Goal: Transaction & Acquisition: Subscribe to service/newsletter

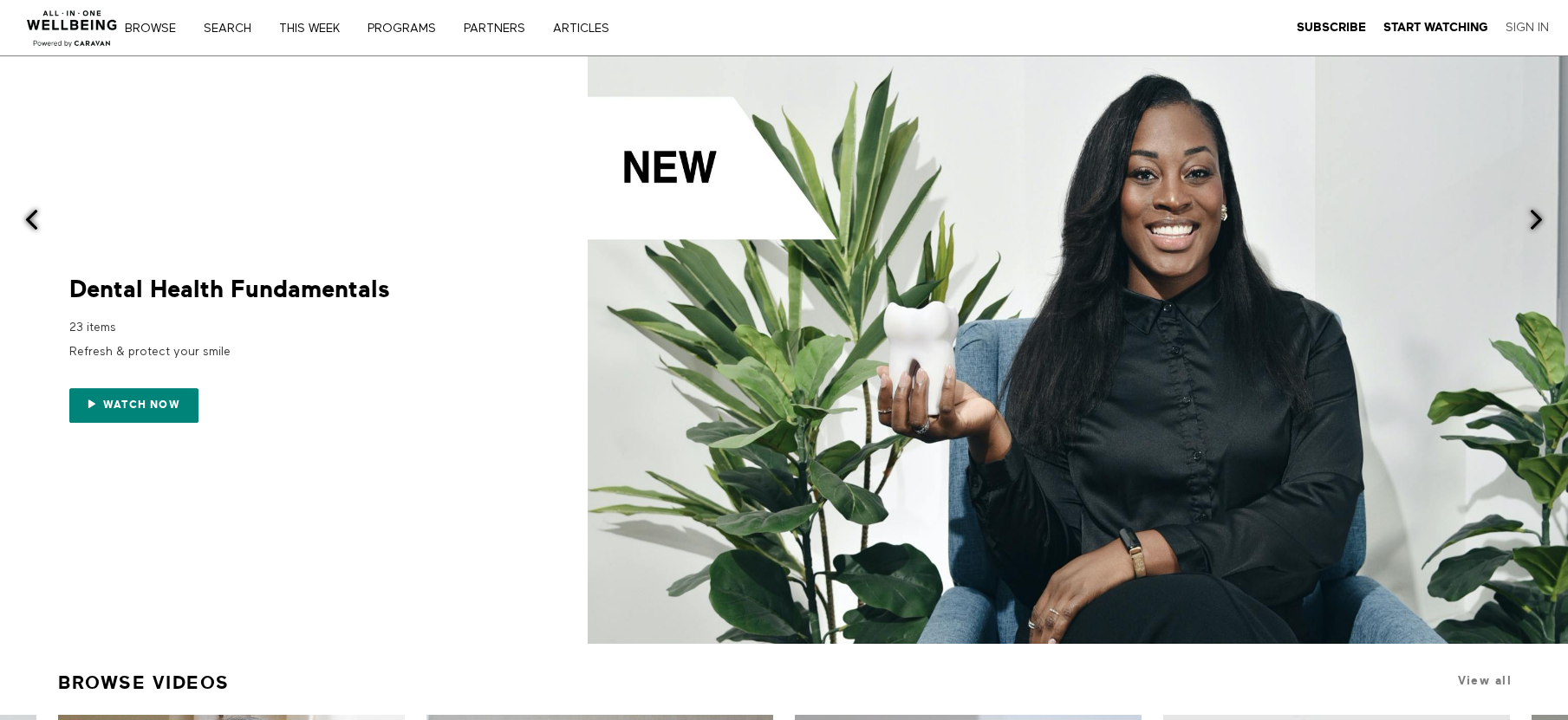
click at [1113, 23] on link "Sign In" at bounding box center [1527, 28] width 43 height 16
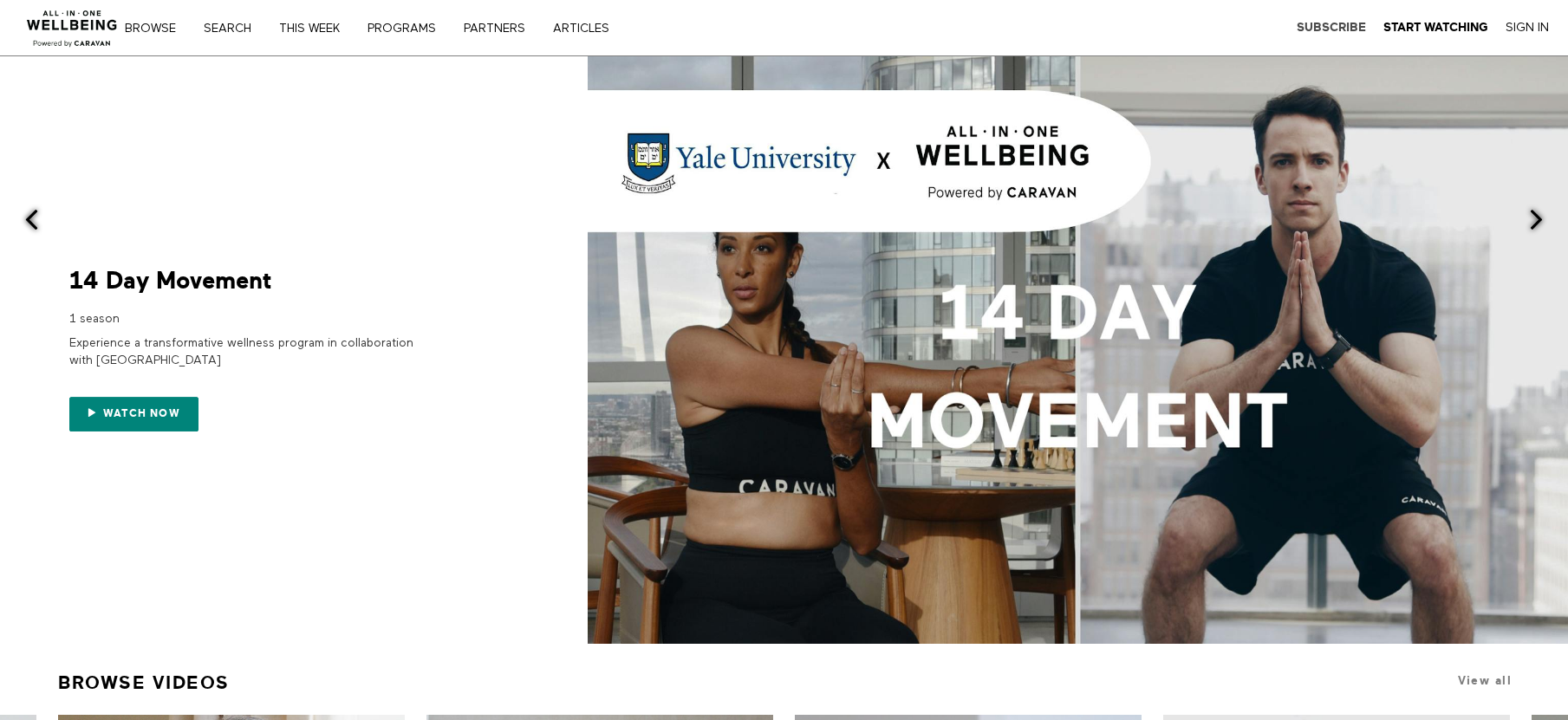
click at [1335, 32] on strong "Subscribe" at bounding box center [1331, 27] width 69 height 13
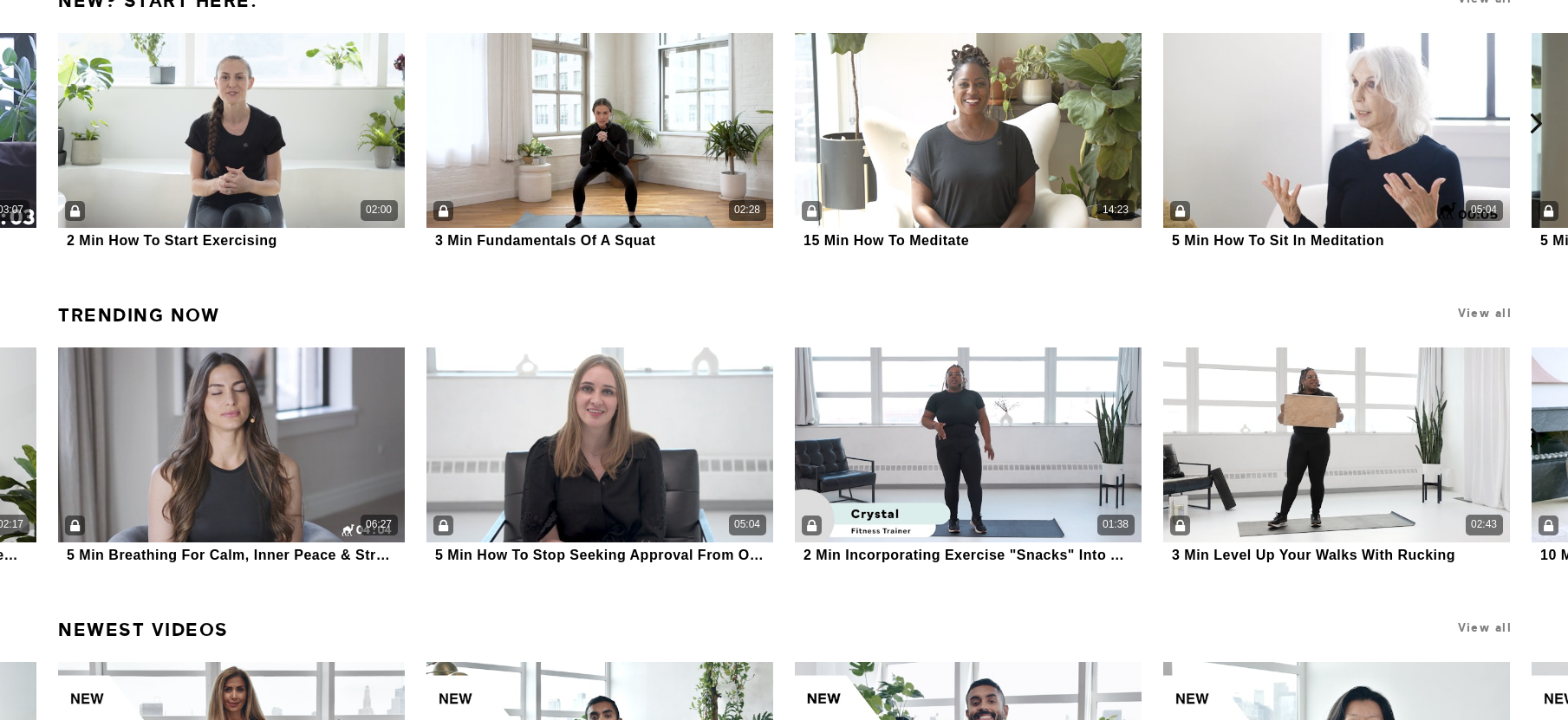
scroll to position [3192, 0]
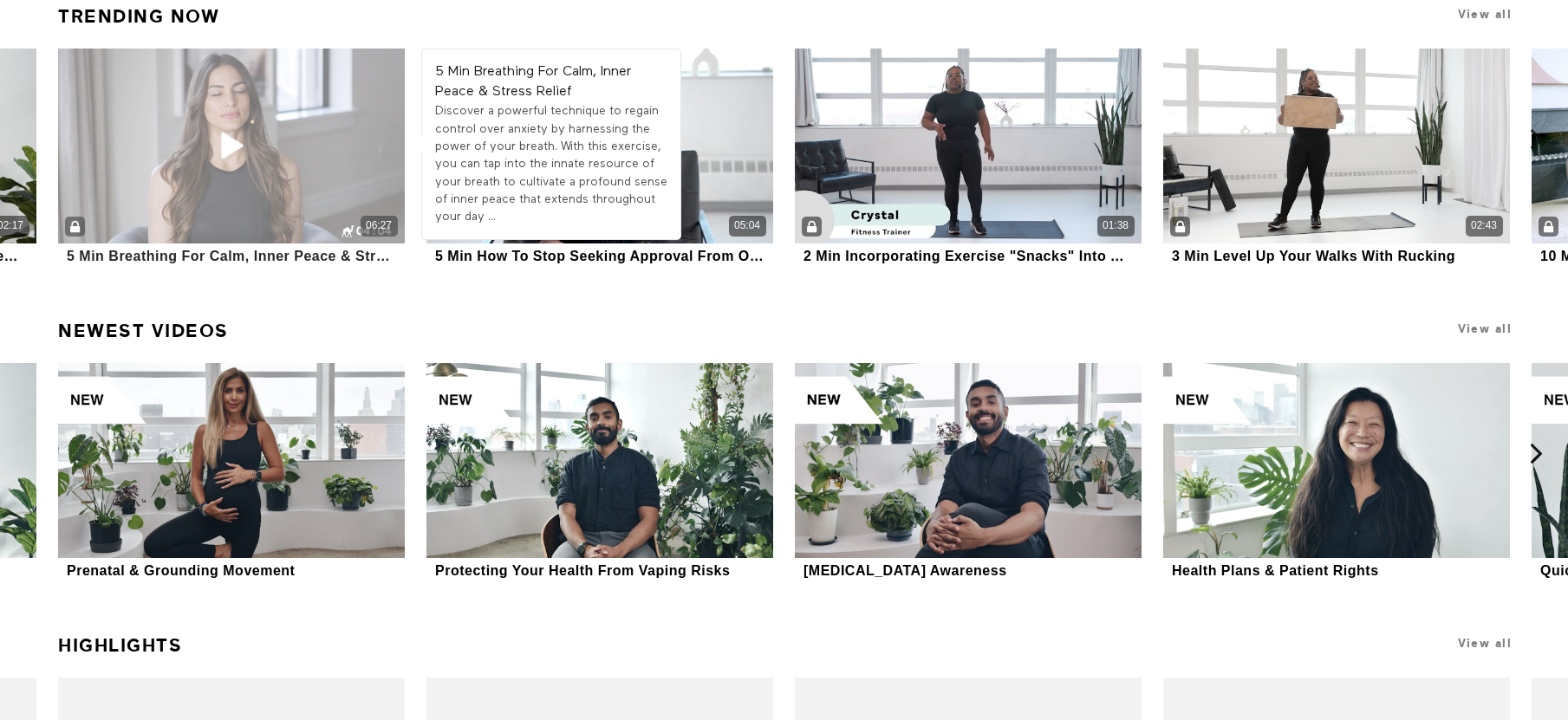
click at [342, 160] on div "06:27" at bounding box center [231, 146] width 347 height 195
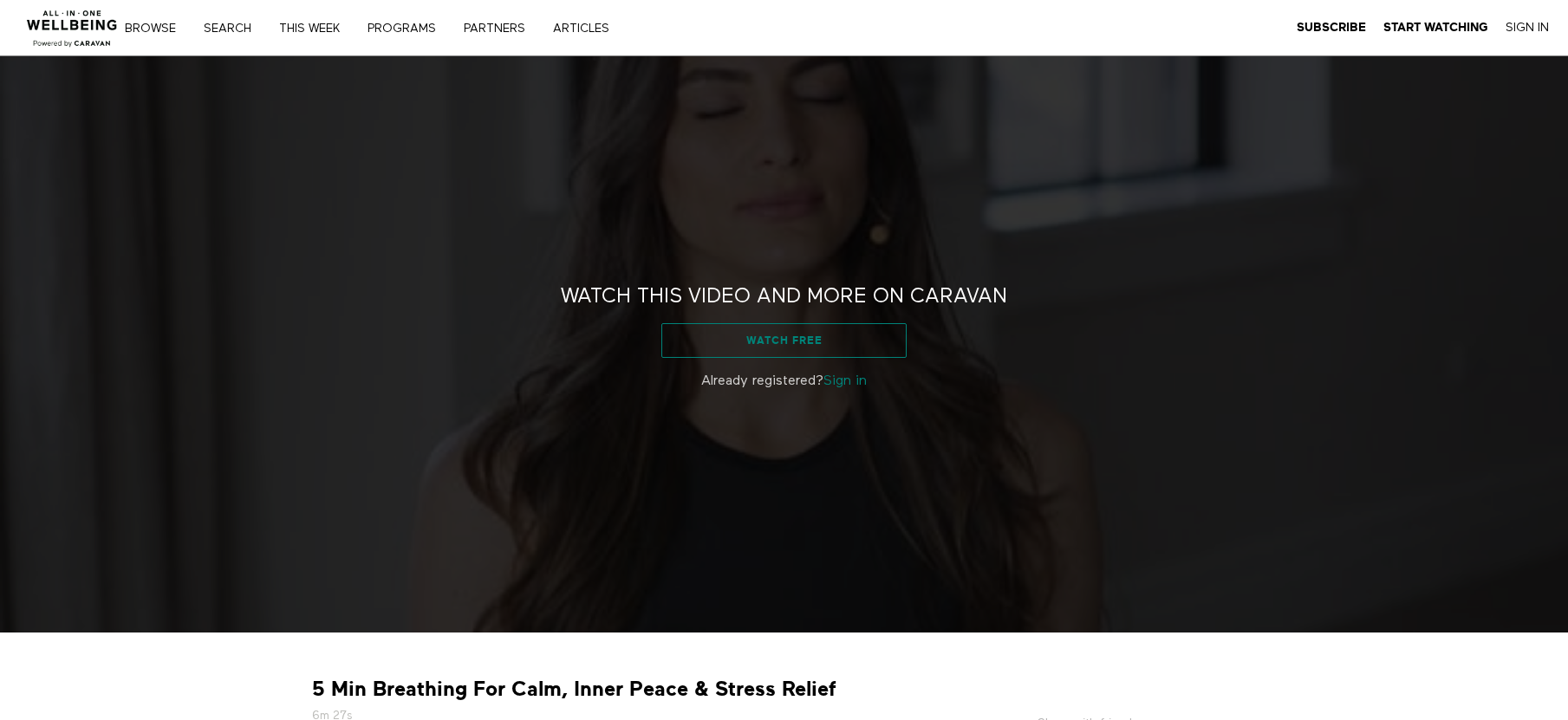
click at [857, 344] on link "Watch free" at bounding box center [784, 340] width 245 height 34
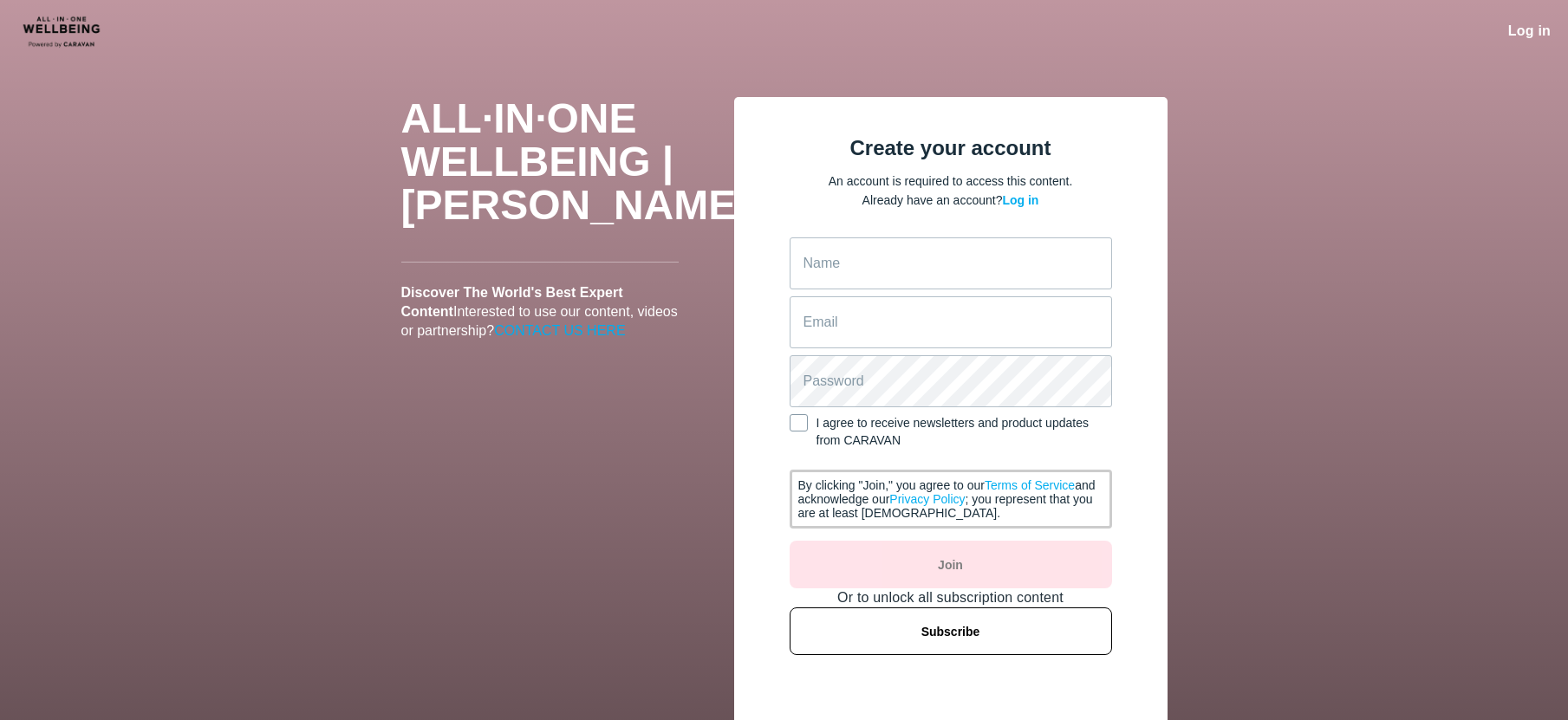
click at [1009, 638] on button "Subscribe" at bounding box center [950, 631] width 322 height 47
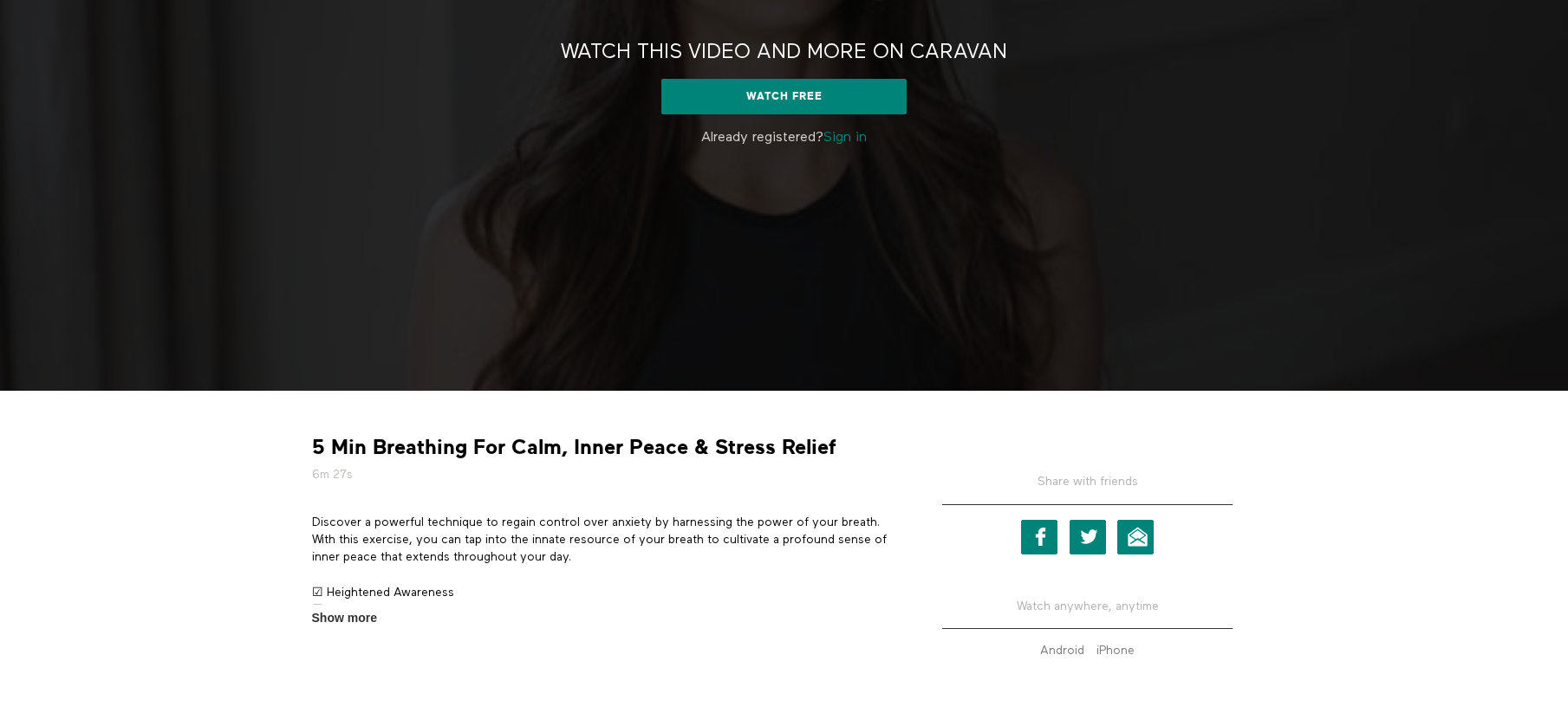
scroll to position [331, 0]
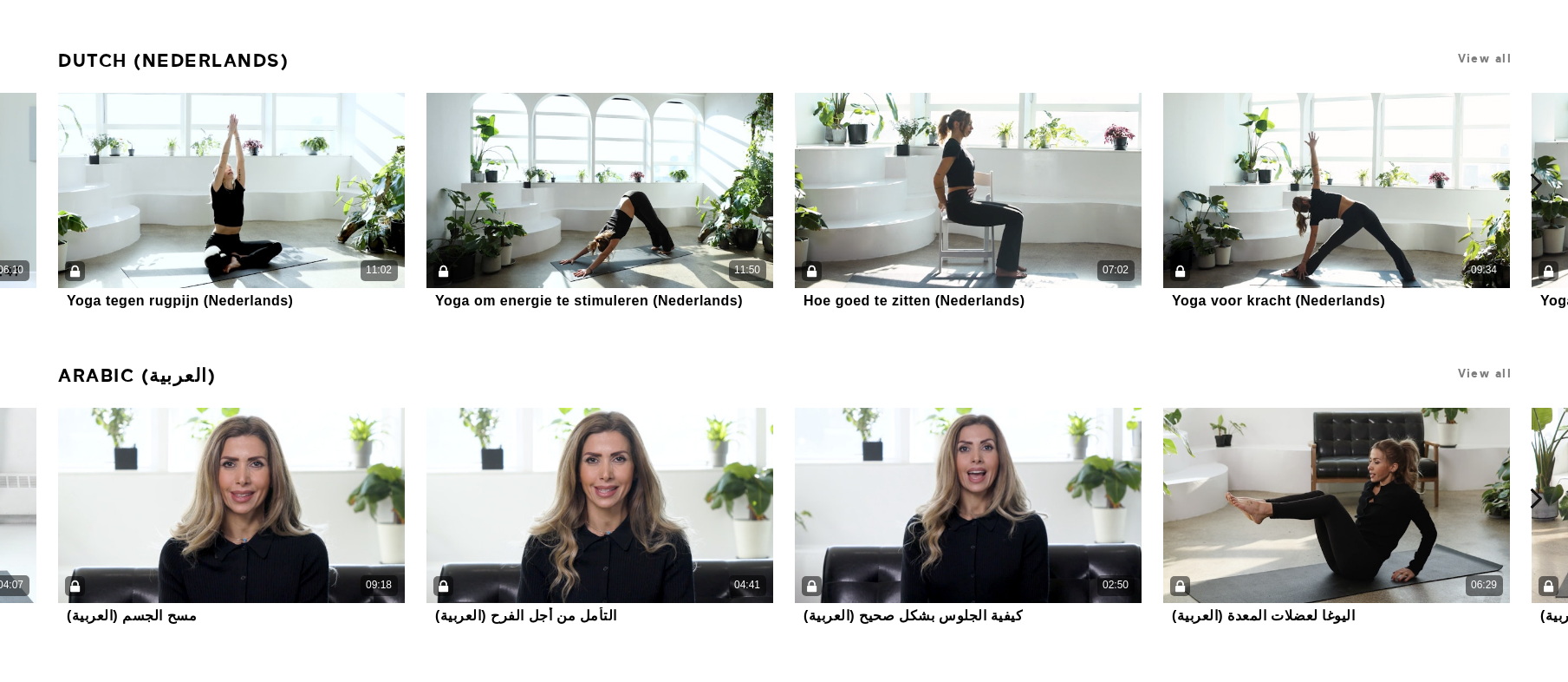
scroll to position [12505, 0]
